Goal: Task Accomplishment & Management: Manage account settings

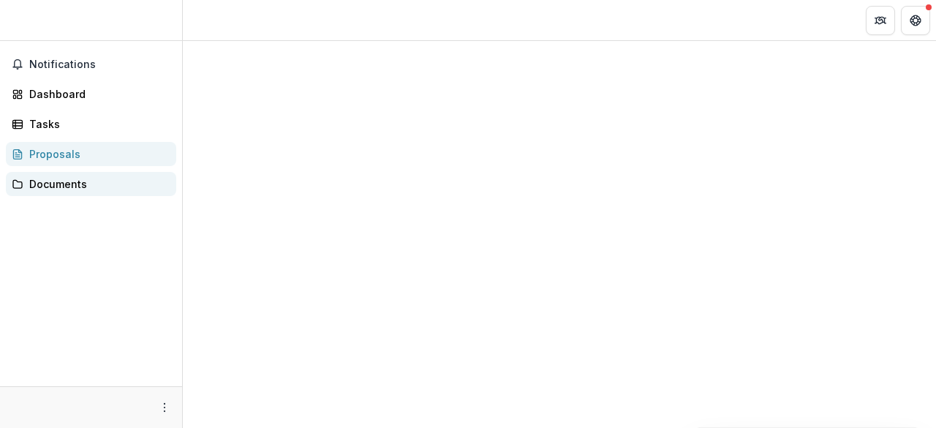
drag, startPoint x: 0, startPoint y: 0, endPoint x: 90, endPoint y: 193, distance: 212.9
click at [90, 193] on link "Documents" at bounding box center [91, 184] width 170 height 24
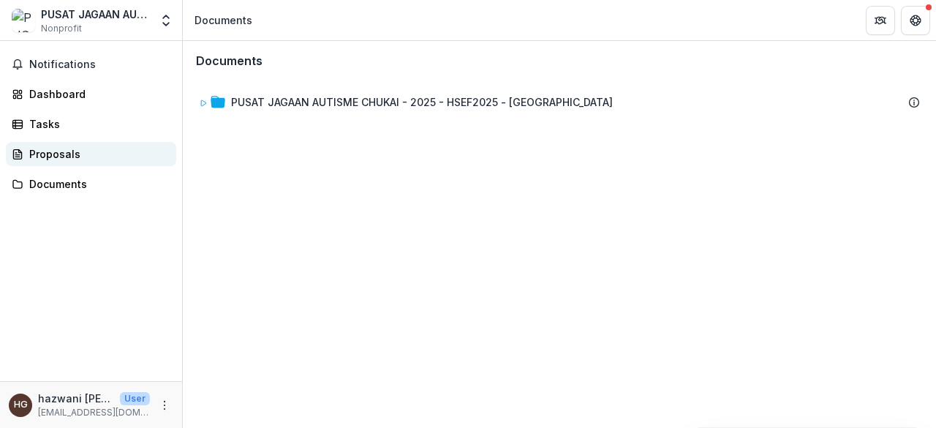
click at [70, 142] on link "Proposals" at bounding box center [91, 154] width 170 height 24
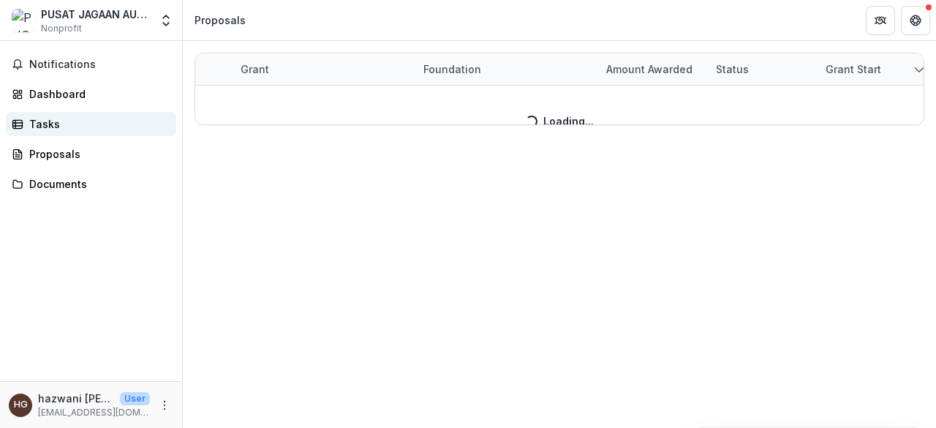
click at [58, 123] on div "Tasks" at bounding box center [96, 123] width 135 height 15
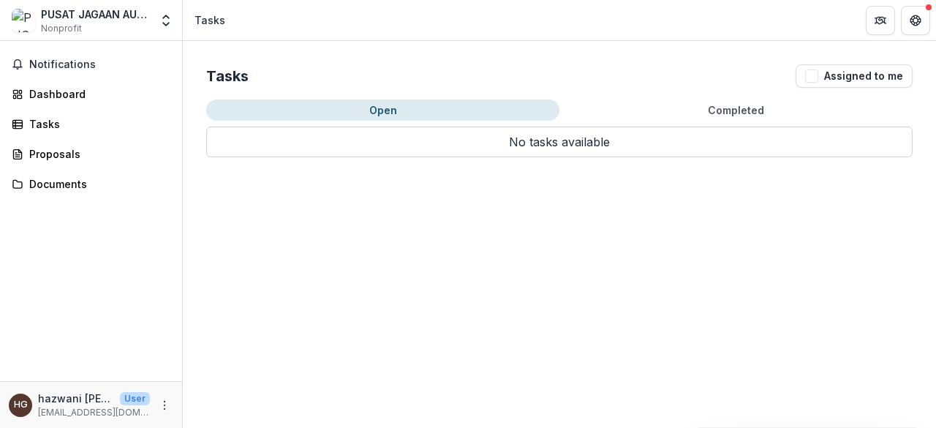
click at [710, 115] on button "Completed" at bounding box center [735, 109] width 353 height 21
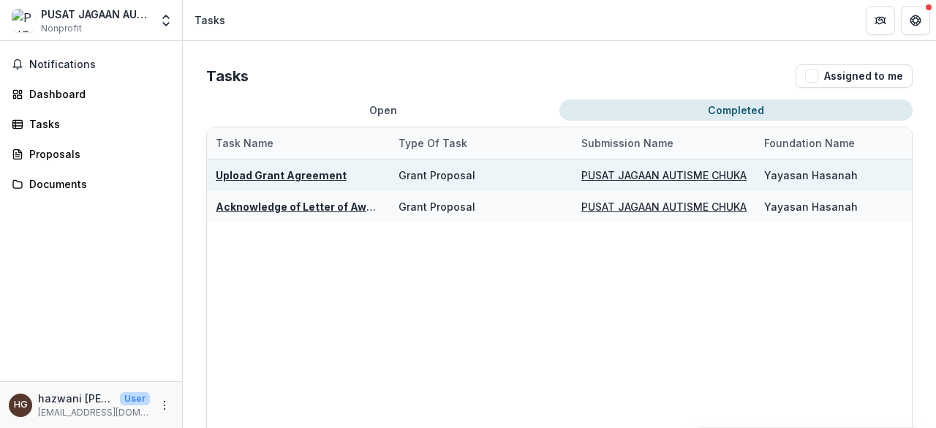
click at [295, 167] on div "Upload Grant Agreement" at bounding box center [281, 174] width 131 height 15
click at [294, 170] on u "Upload Grant Agreement" at bounding box center [281, 175] width 131 height 12
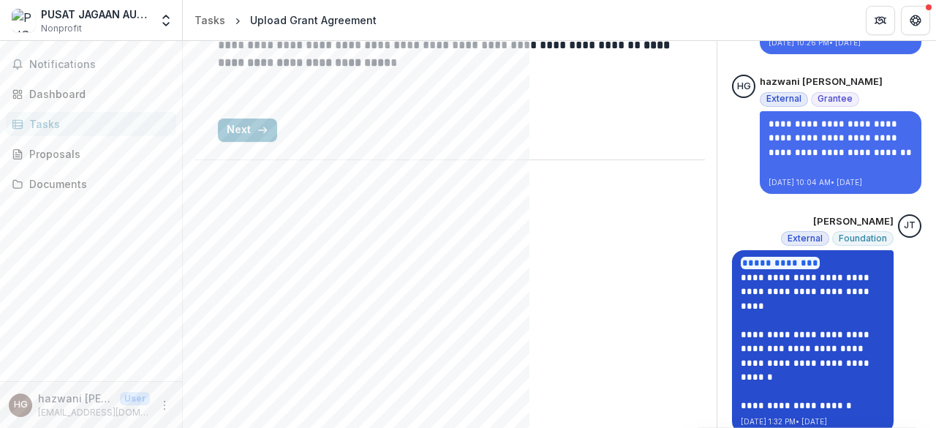
scroll to position [287, 0]
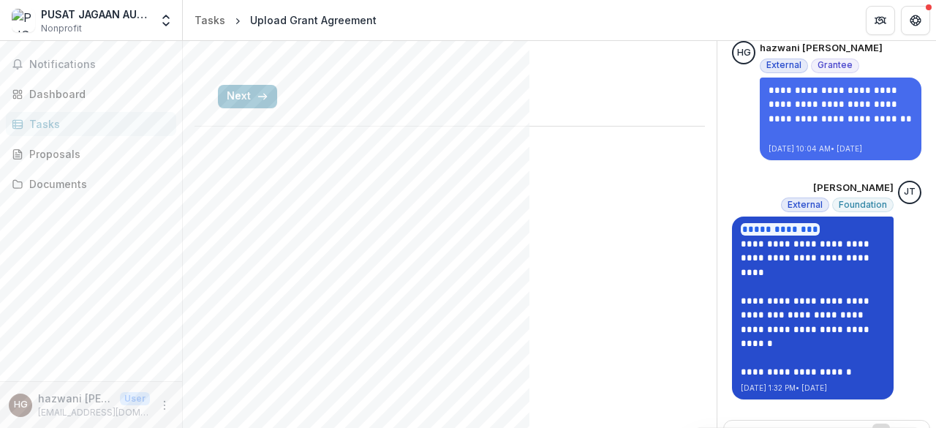
click at [797, 331] on link "**********" at bounding box center [806, 329] width 132 height 38
